Goal: Information Seeking & Learning: Compare options

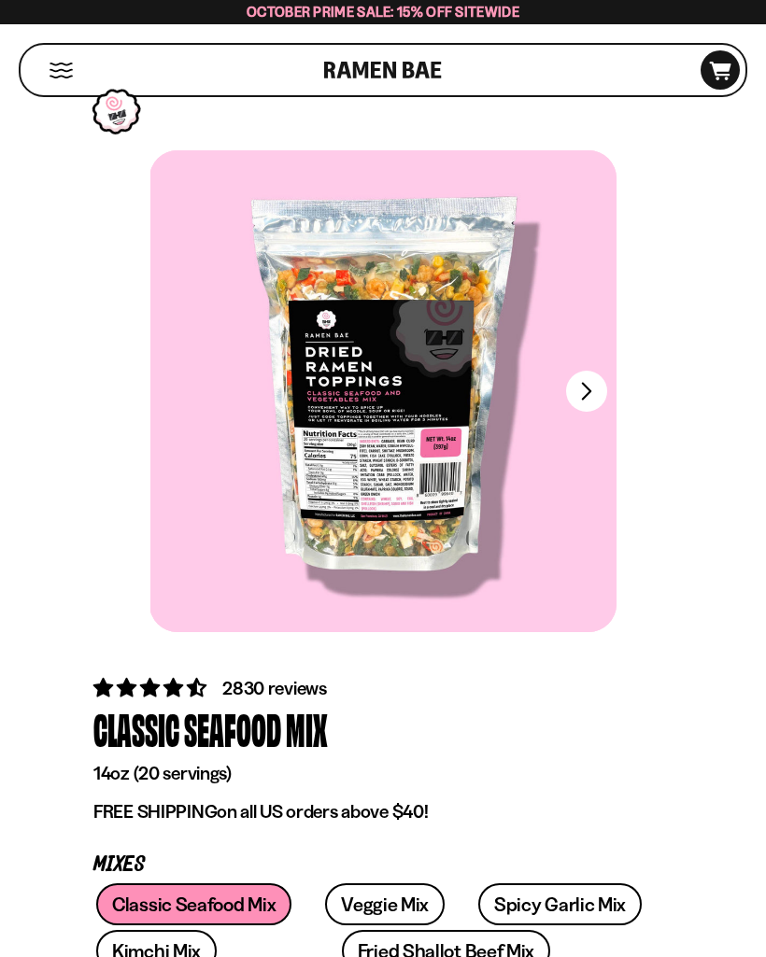
click at [605, 392] on button "FADCB6FD-DFAB-4417-9F21-029242090B77" at bounding box center [586, 391] width 41 height 41
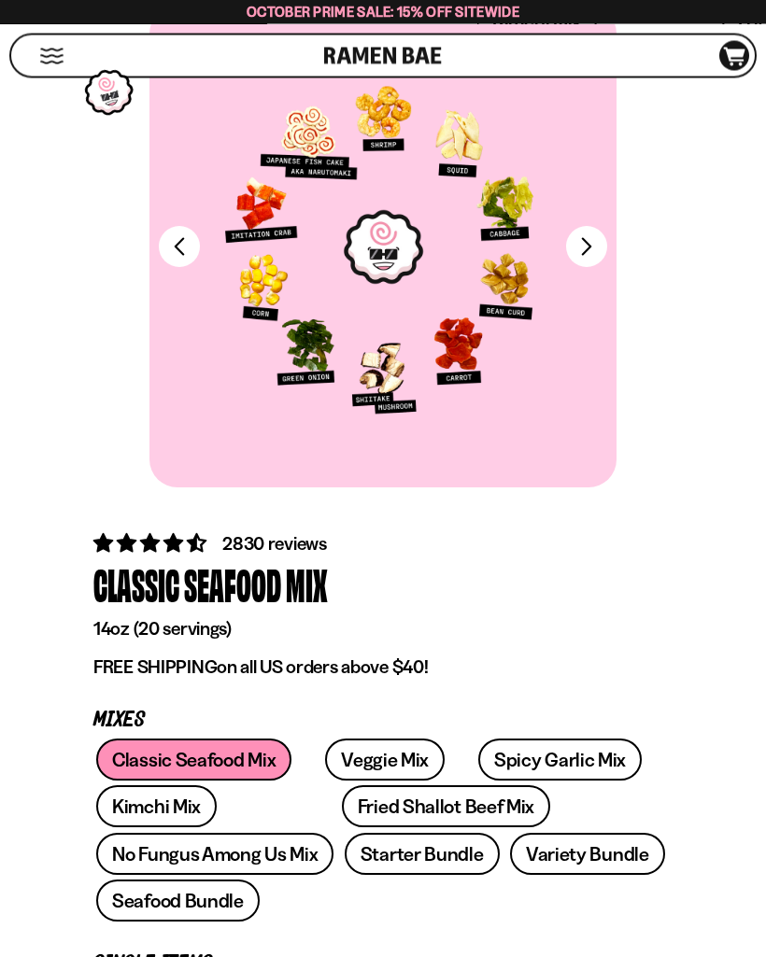
scroll to position [143, 0]
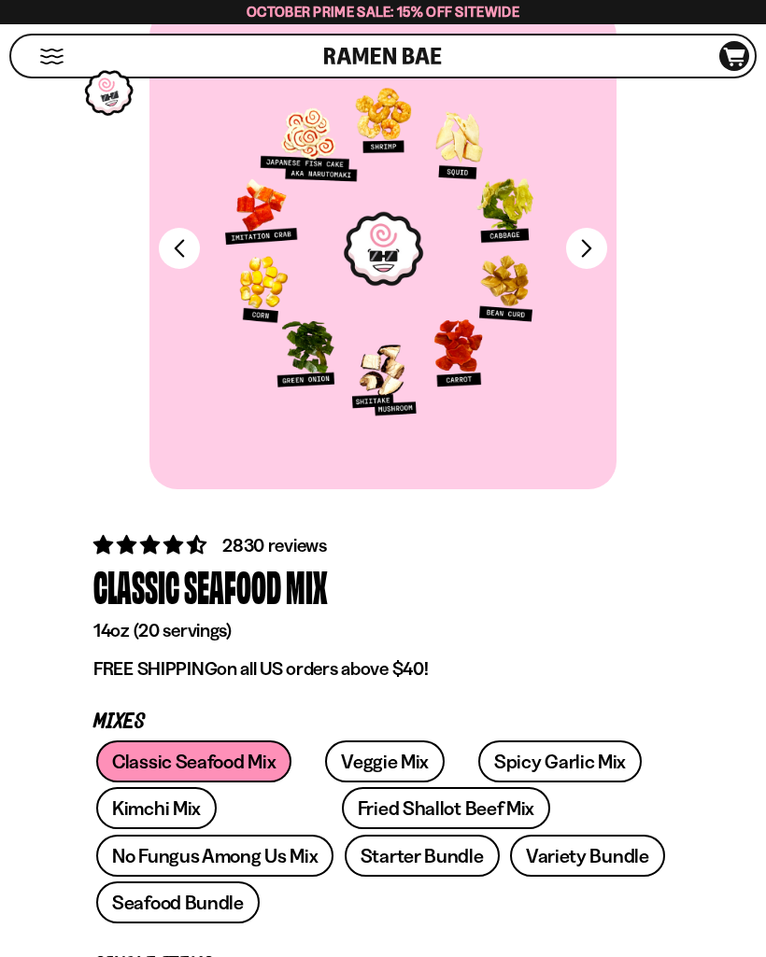
click at [378, 751] on link "Veggie Mix" at bounding box center [385, 762] width 120 height 42
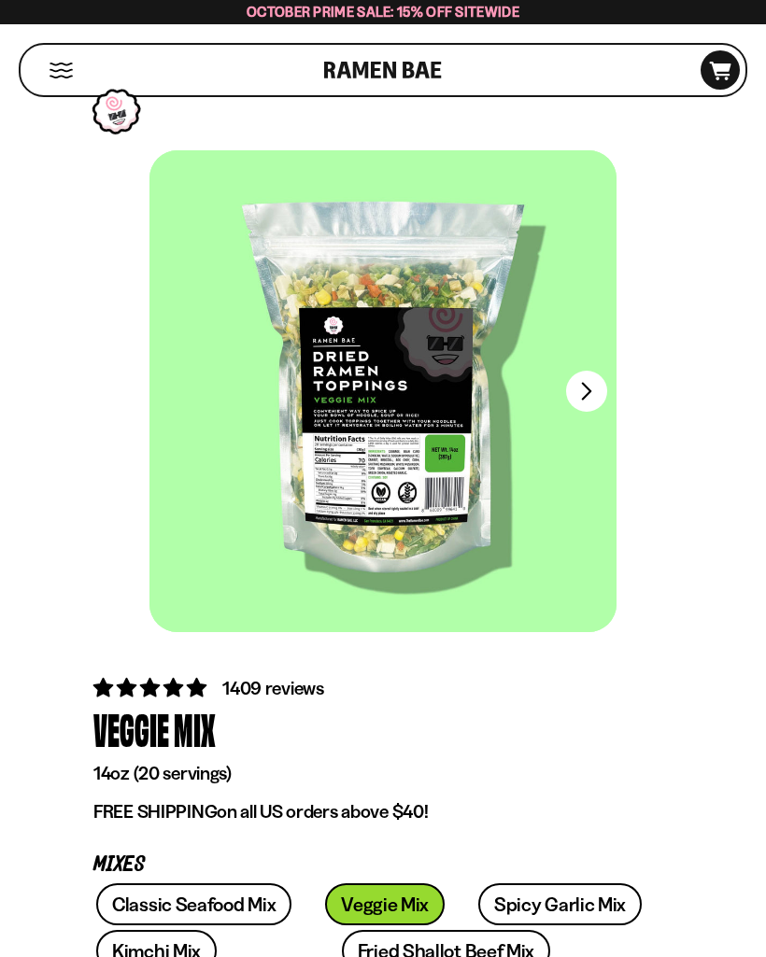
click at [586, 387] on button "FADCB6FD-DFAB-4417-9F21-029242090B77" at bounding box center [586, 391] width 41 height 41
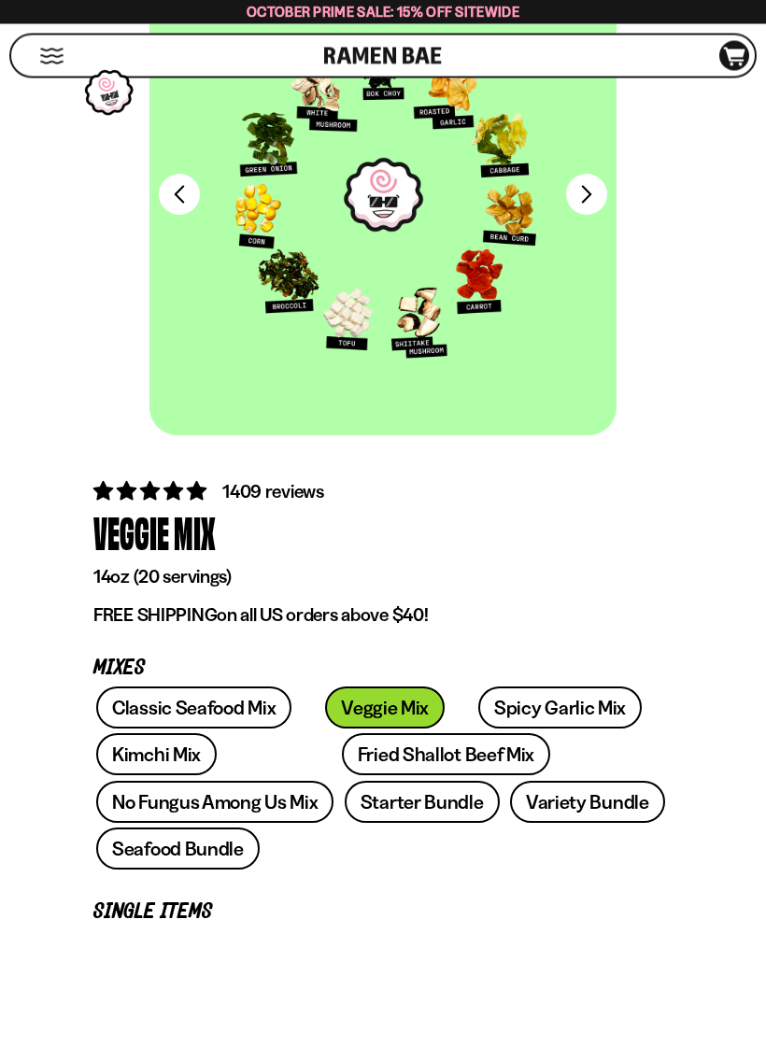
scroll to position [227, 0]
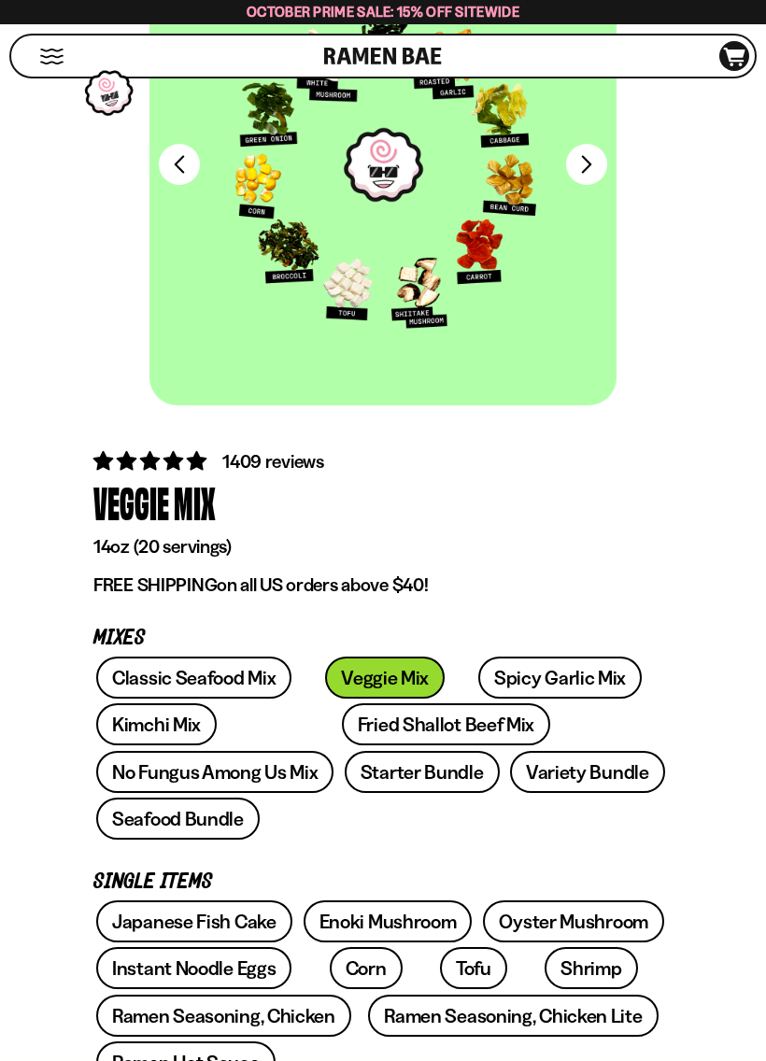
click at [513, 671] on link "Spicy Garlic Mix" at bounding box center [559, 678] width 163 height 42
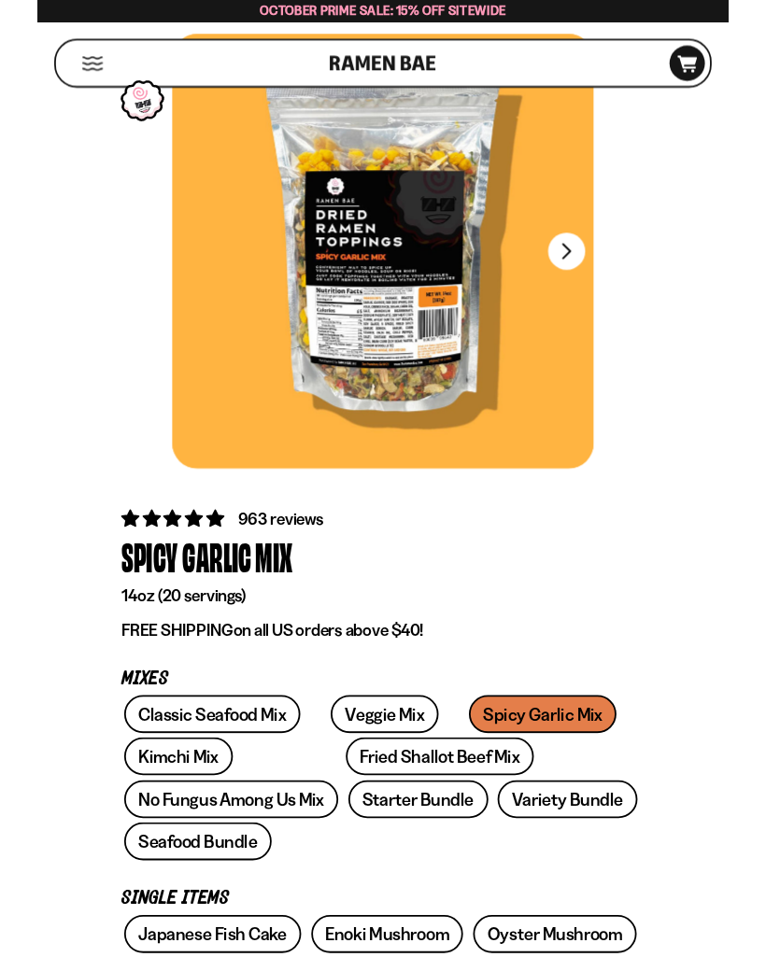
scroll to position [77, 0]
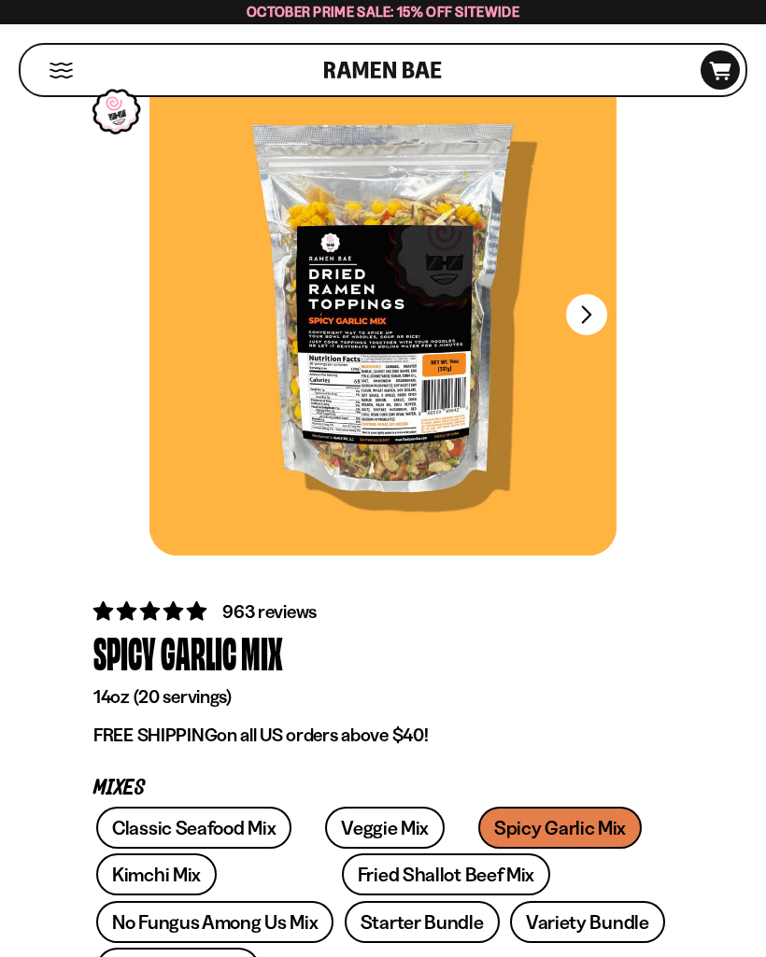
click at [594, 312] on button "FADCB6FD-DFAB-4417-9F21-029242090B77" at bounding box center [586, 314] width 41 height 41
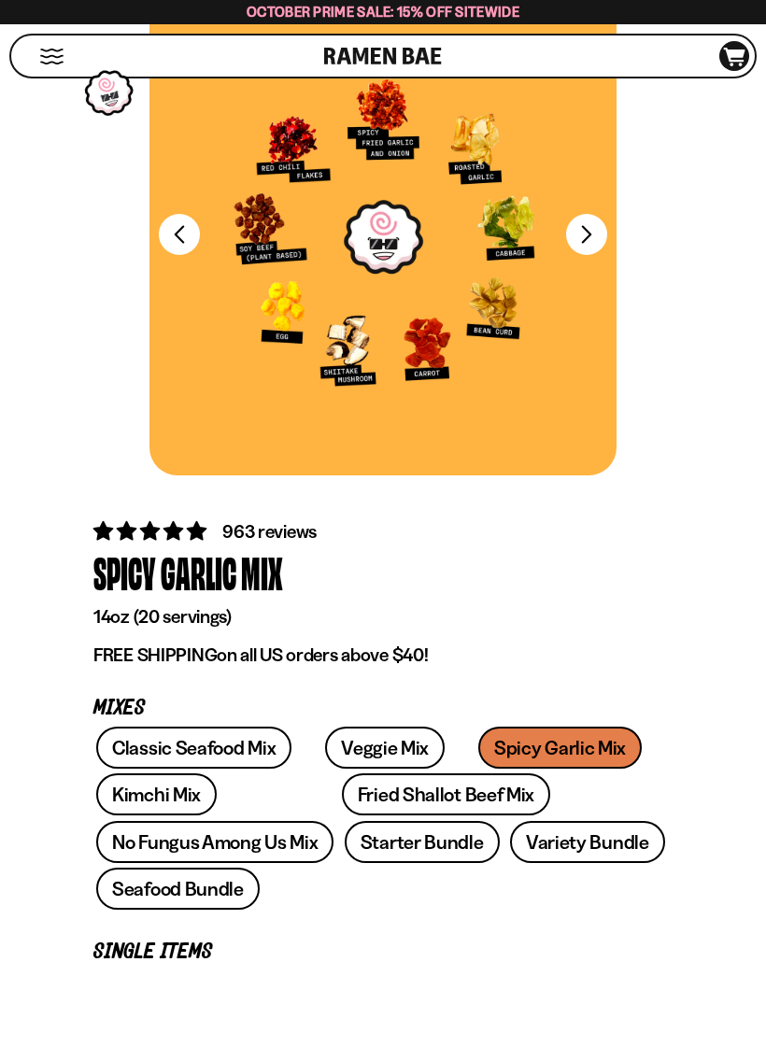
scroll to position [161, 0]
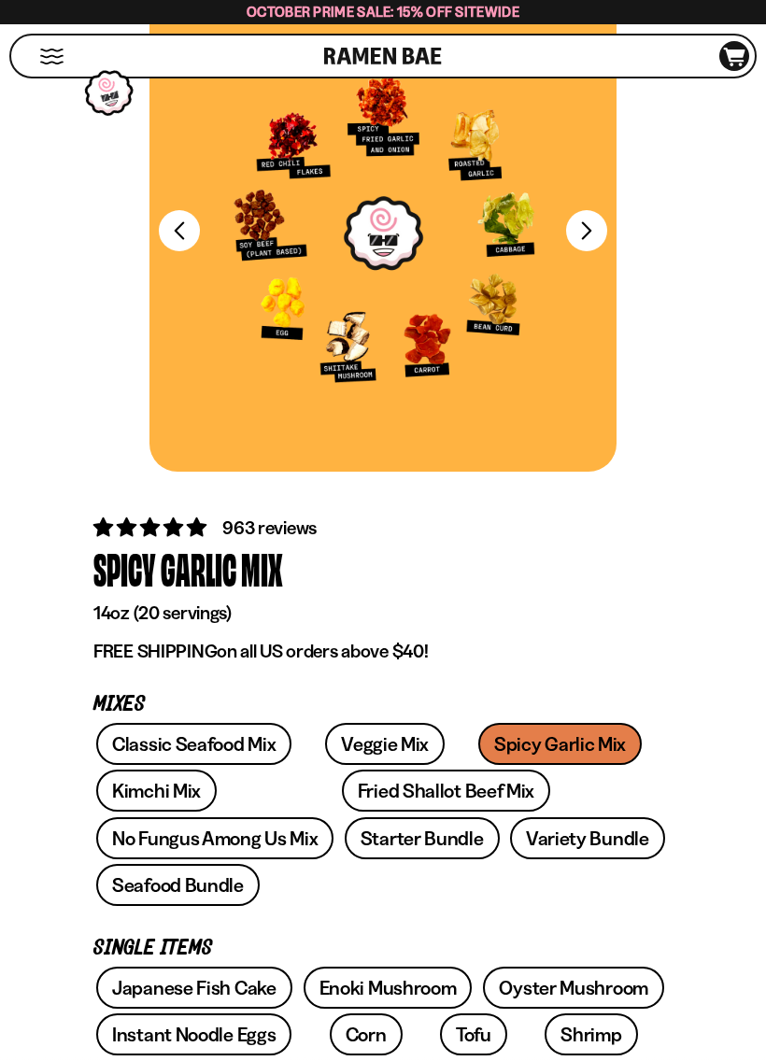
click at [172, 785] on link "Kimchi Mix" at bounding box center [156, 791] width 120 height 42
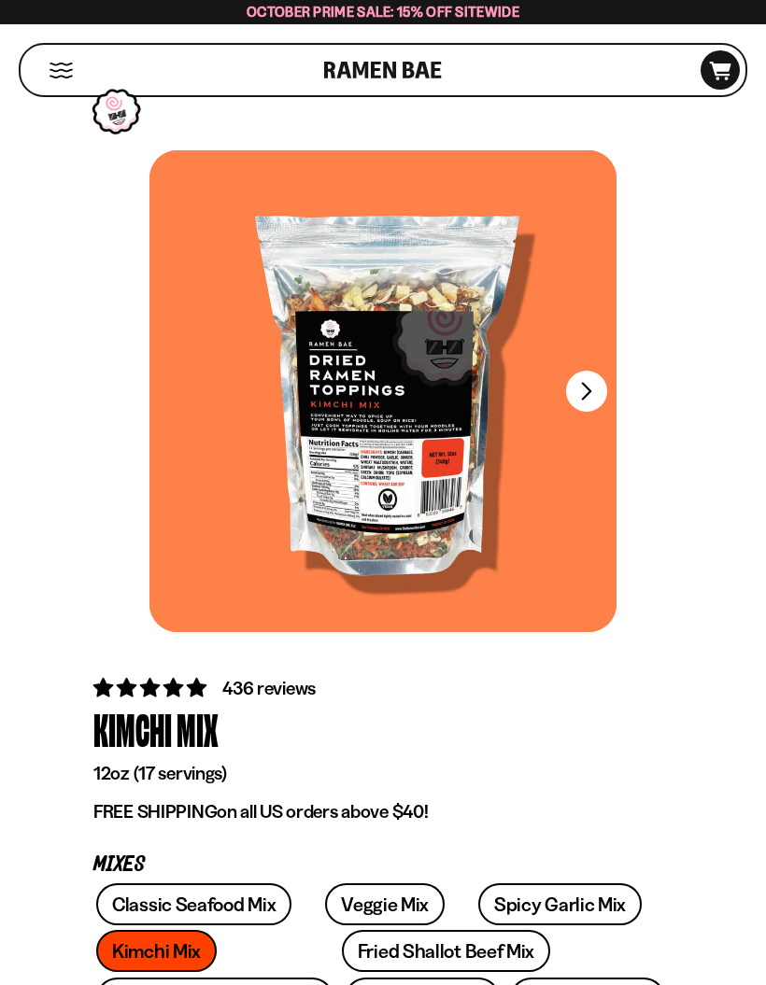
click at [578, 389] on button "FADCB6FD-DFAB-4417-9F21-029242090B77" at bounding box center [586, 391] width 41 height 41
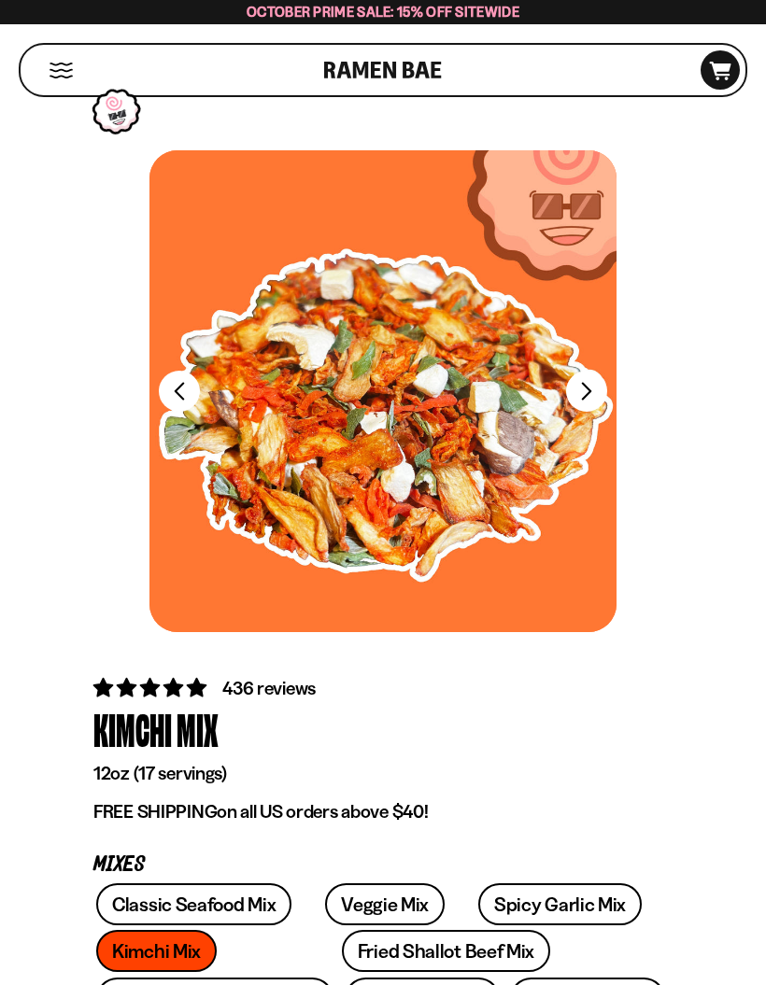
click at [579, 382] on button "FADCB6FD-DFAB-4417-9F21-029242090B77" at bounding box center [586, 391] width 41 height 41
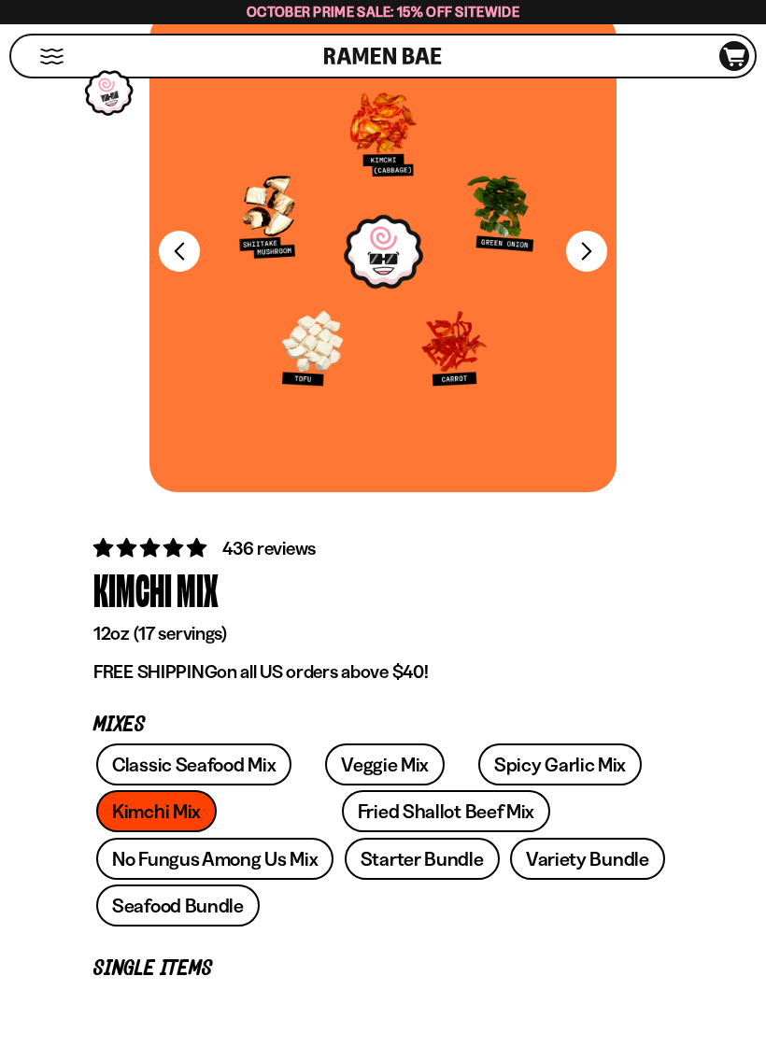
scroll to position [160, 0]
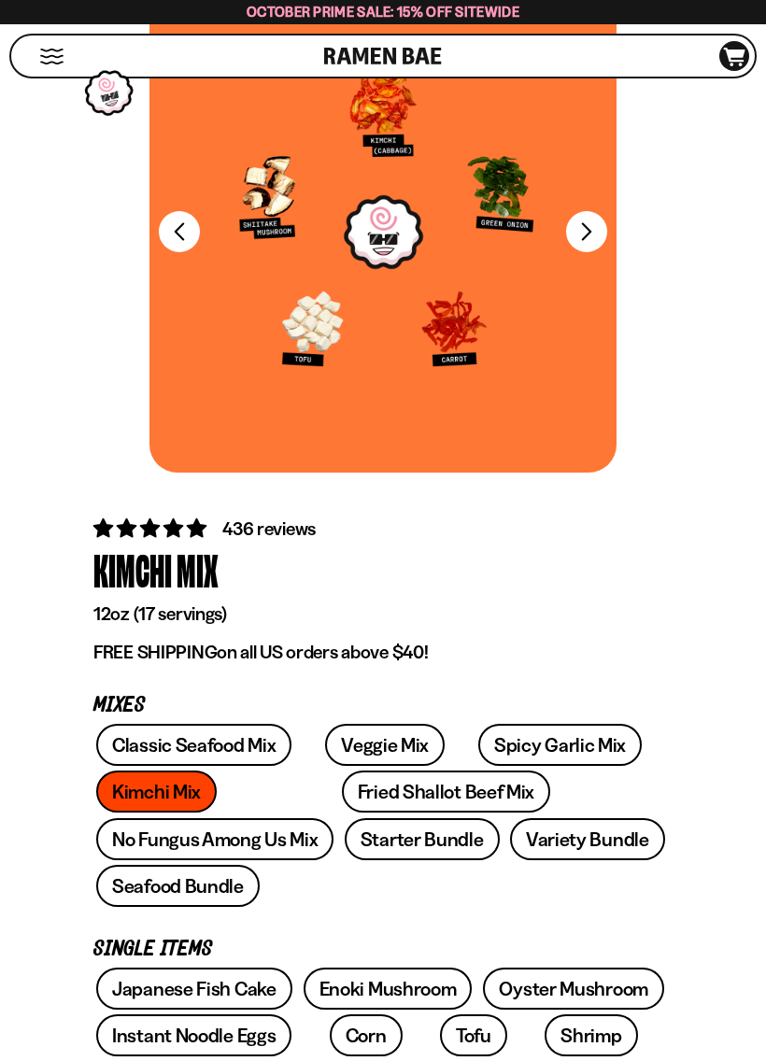
click at [345, 833] on link "Starter Bundle" at bounding box center [422, 839] width 155 height 42
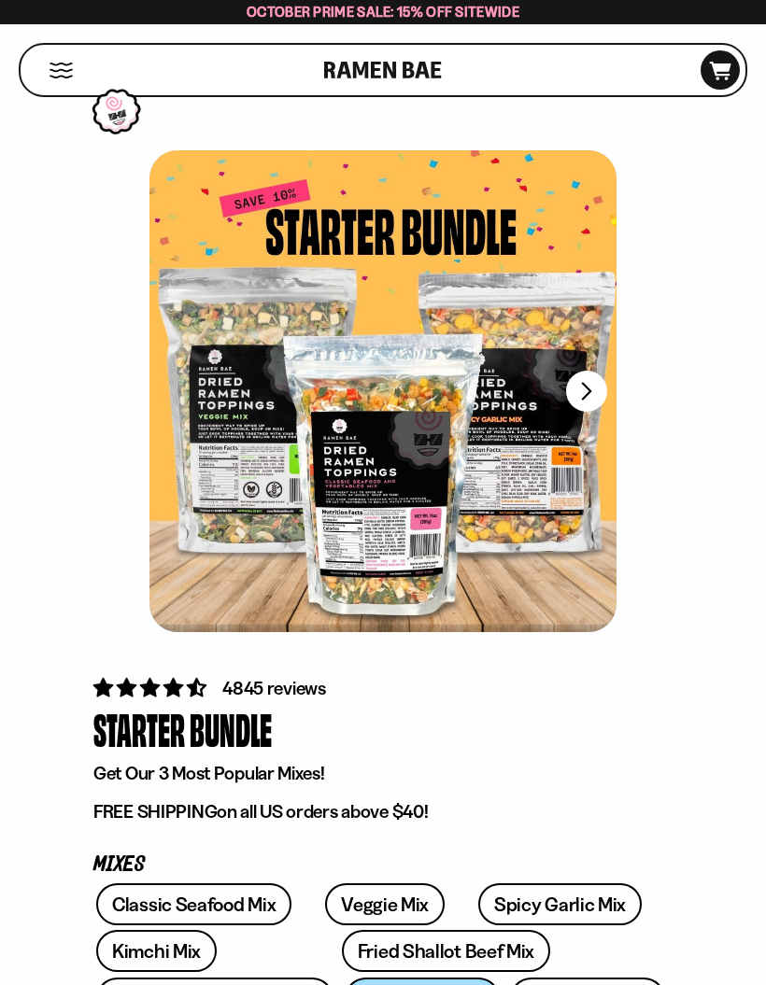
click at [584, 381] on button "FADCB6FD-DFAB-4417-9F21-029242090B77" at bounding box center [586, 391] width 41 height 41
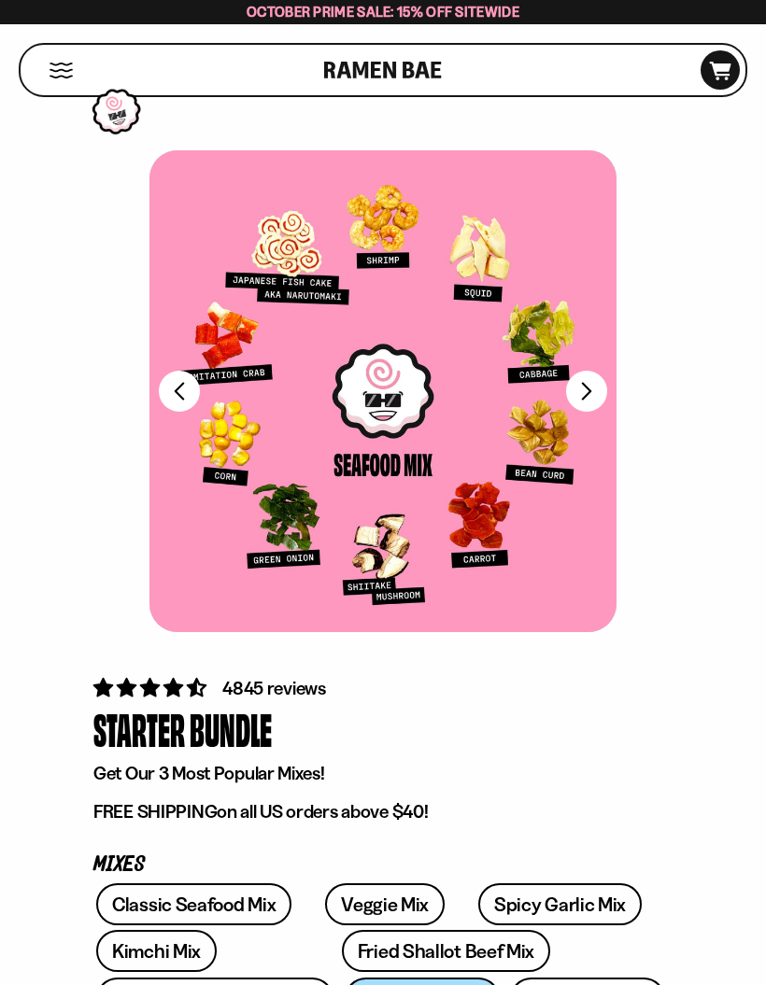
click at [580, 391] on button "FADCB6FD-DFAB-4417-9F21-029242090B77" at bounding box center [586, 391] width 41 height 41
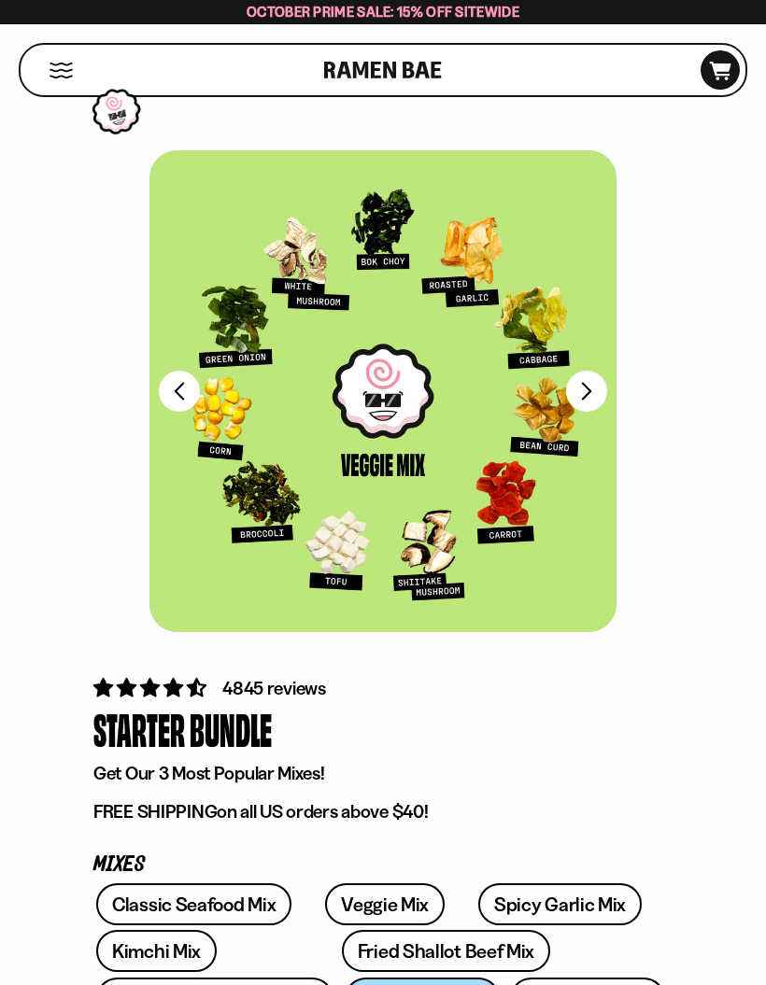
click at [586, 381] on button "FADCB6FD-DFAB-4417-9F21-029242090B77" at bounding box center [586, 391] width 41 height 41
